Goal: Information Seeking & Learning: Learn about a topic

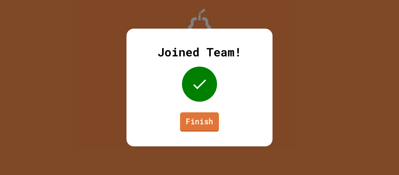
click at [197, 125] on link "Finish" at bounding box center [199, 121] width 39 height 19
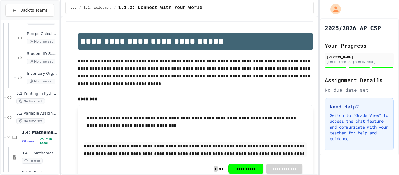
scroll to position [1228, 0]
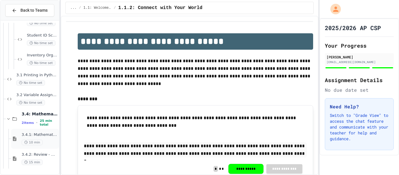
click at [41, 139] on div "3.4.1: Mathematical Operators 10 min" at bounding box center [40, 138] width 36 height 13
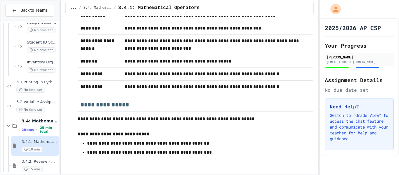
scroll to position [1228, 0]
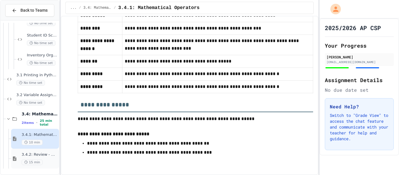
click at [48, 159] on div "15 min" at bounding box center [40, 162] width 36 height 6
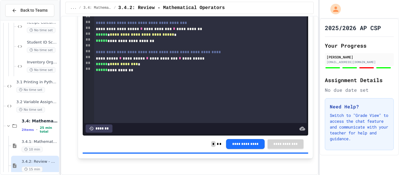
scroll to position [1080, 0]
